Goal: Transaction & Acquisition: Purchase product/service

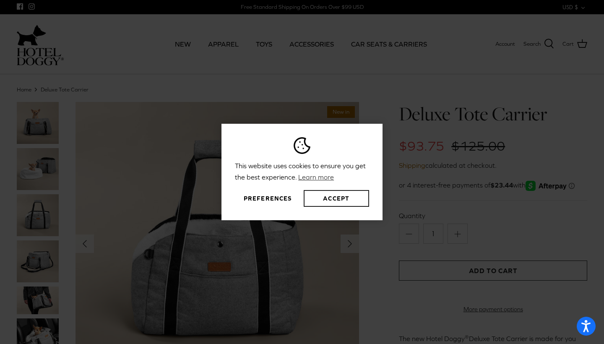
click at [337, 194] on button "Accept" at bounding box center [336, 198] width 65 height 17
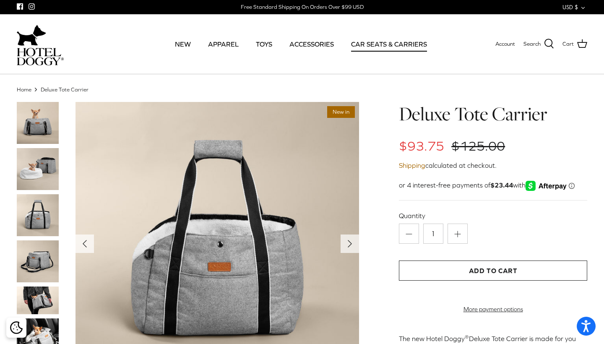
click at [400, 48] on link "CAR SEATS & CARRIERS" at bounding box center [388, 44] width 91 height 29
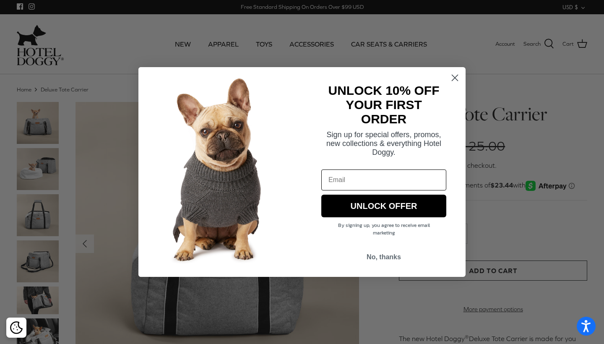
click at [457, 77] on circle "Close dialog" at bounding box center [455, 78] width 14 height 14
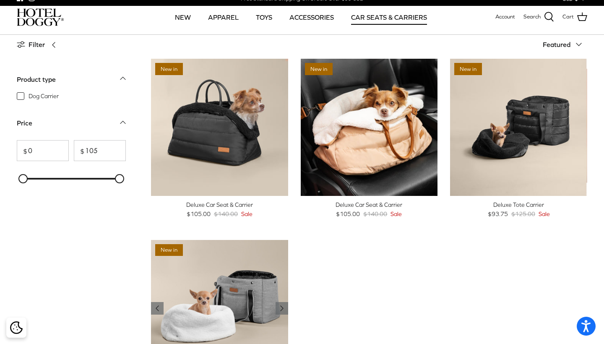
scroll to position [6, 0]
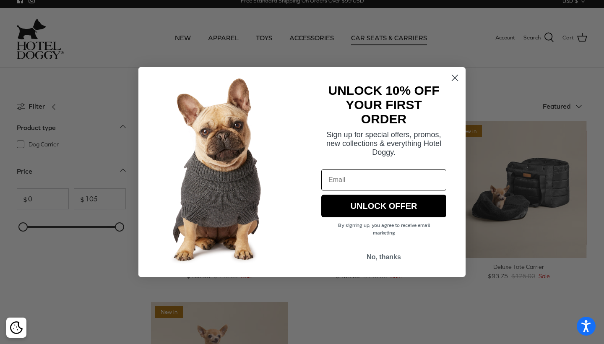
click at [451, 78] on circle "Close dialog" at bounding box center [455, 78] width 14 height 14
